Goal: Information Seeking & Learning: Learn about a topic

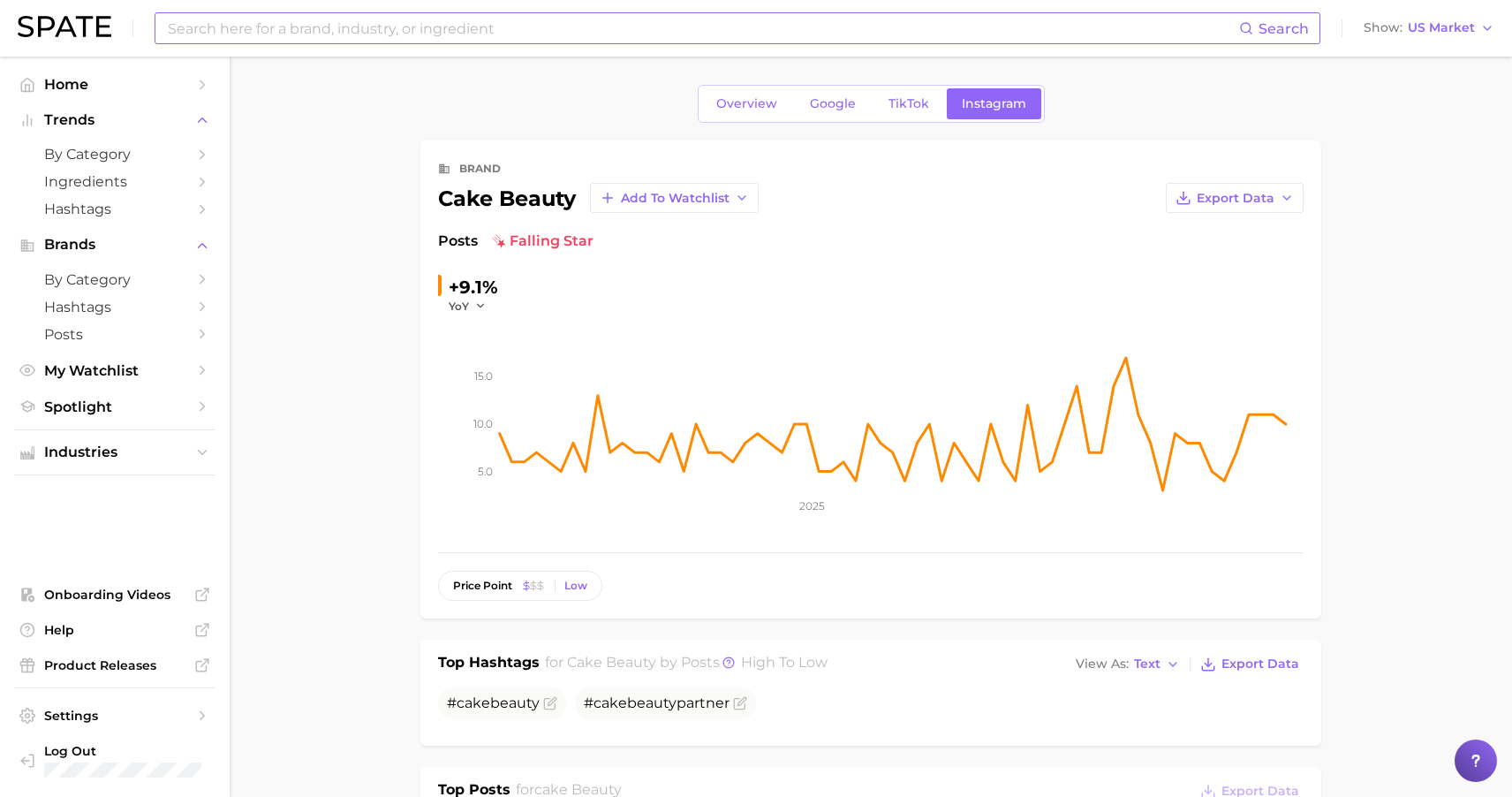
click at [240, 32] on input at bounding box center [702, 28] width 1073 height 30
type input "hair volume"
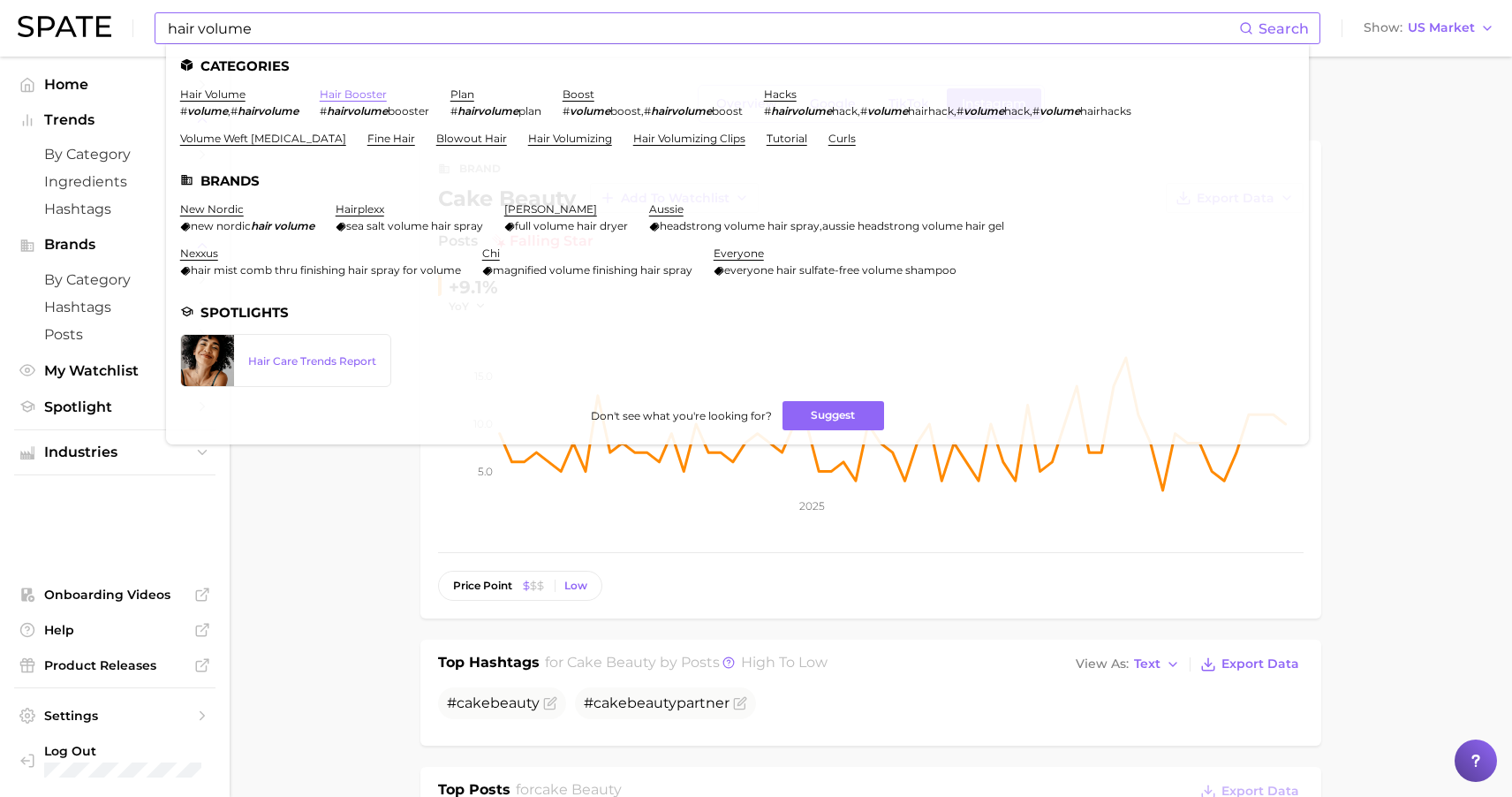
click at [353, 93] on link "hair booster" at bounding box center [353, 94] width 67 height 13
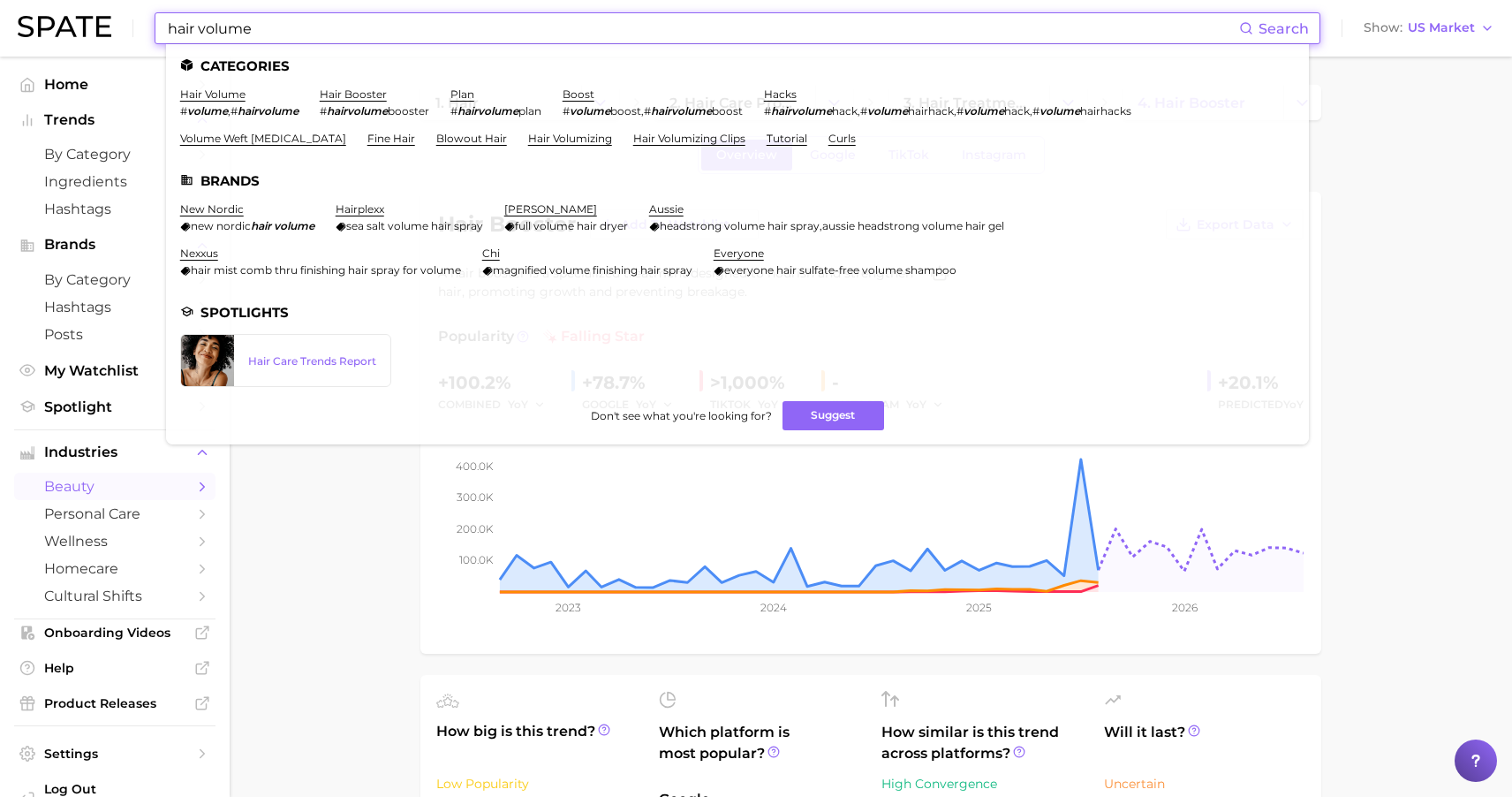
click at [307, 25] on input "hair volume" at bounding box center [702, 28] width 1073 height 30
click at [231, 91] on link "hair volume" at bounding box center [212, 94] width 65 height 13
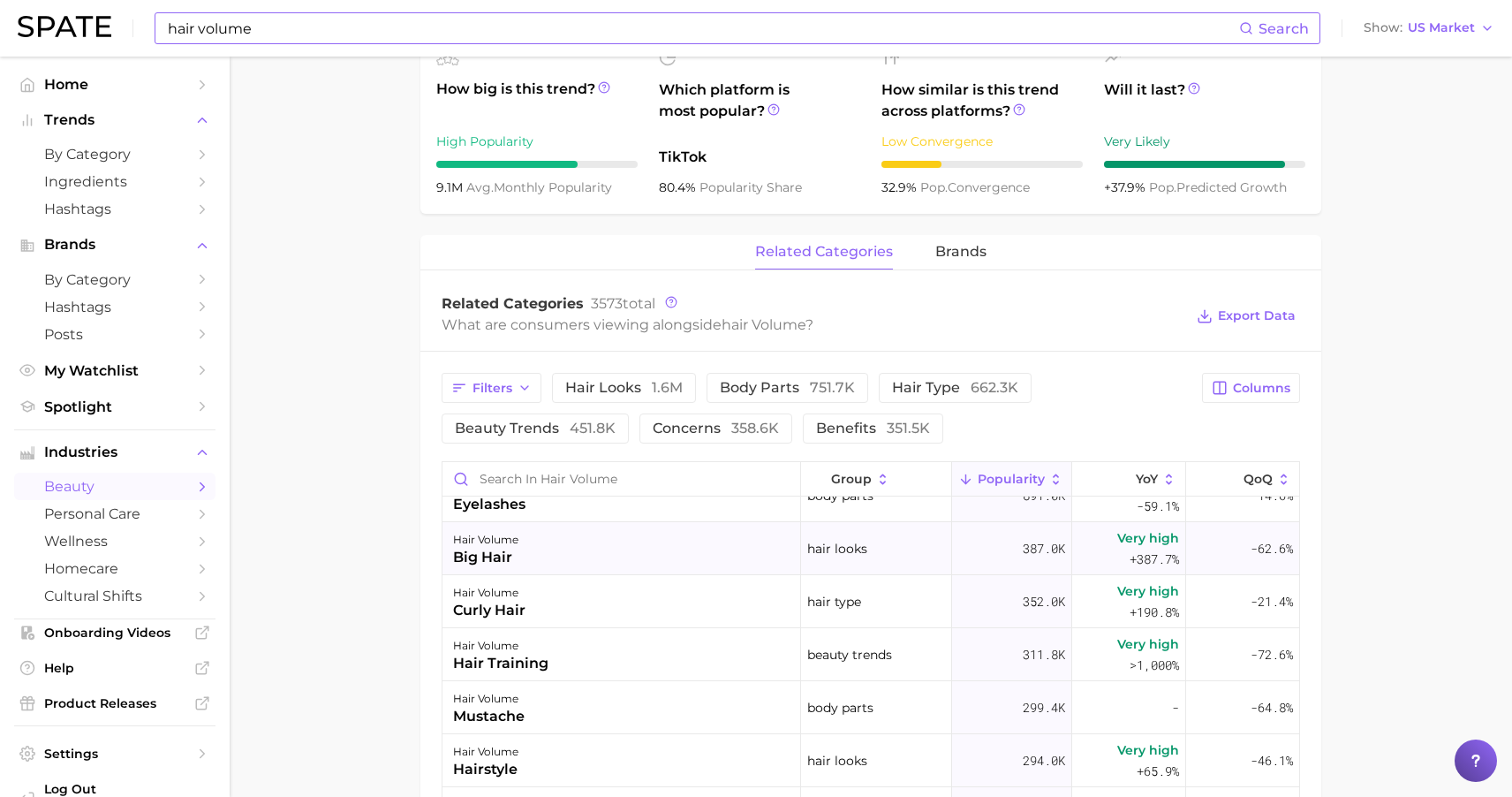
scroll to position [30, 0]
click at [282, 334] on main "1. hair 2. hair concerns 3. hair condition 4. hair volume Overview Google TikTo…" at bounding box center [871, 397] width 1283 height 1940
